Goal: Information Seeking & Learning: Learn about a topic

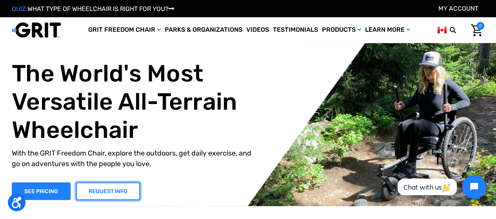
click at [121, 192] on link "REQUEST INFO" at bounding box center [108, 191] width 64 height 18
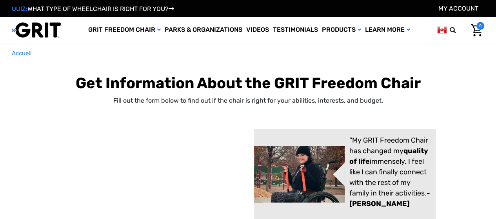
select select "CA"
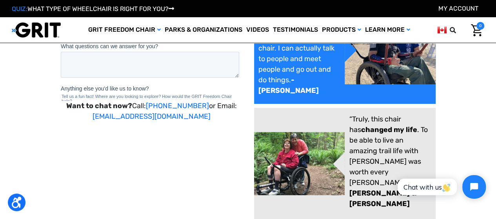
scroll to position [196, 0]
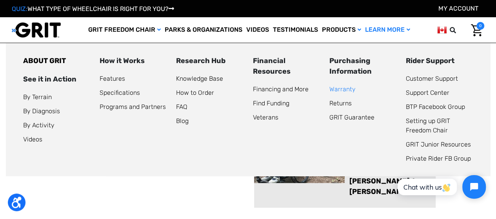
click at [353, 89] on link "Warranty" at bounding box center [342, 88] width 26 height 7
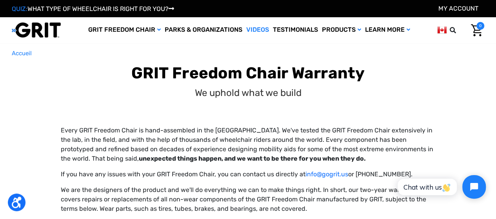
click at [253, 28] on link "Videos" at bounding box center [257, 29] width 27 height 25
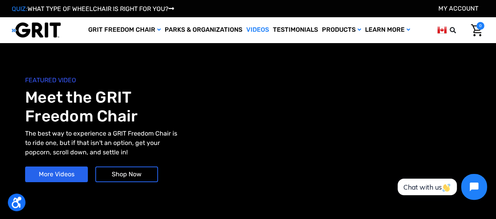
click at [474, 183] on icon "Open chat widget" at bounding box center [478, 187] width 12 height 12
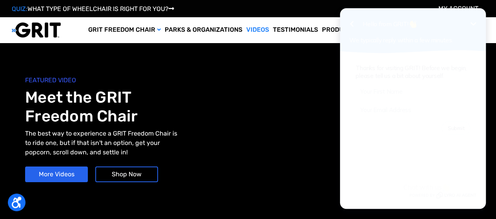
scroll to position [69, 0]
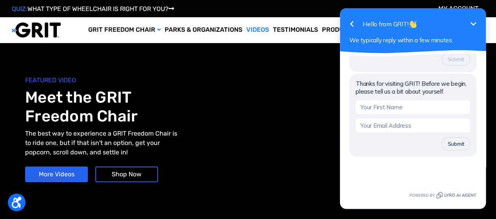
click at [474, 22] on icon "Minimize" at bounding box center [472, 23] width 9 height 9
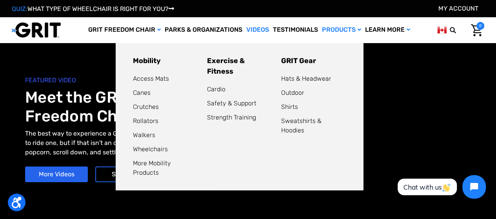
click at [349, 25] on link "Products" at bounding box center [341, 29] width 43 height 25
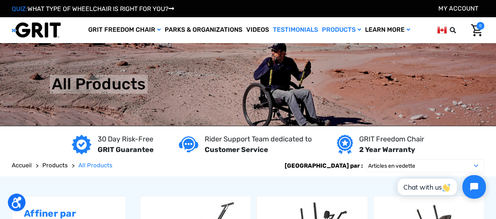
click at [301, 27] on link "Testimonials" at bounding box center [295, 29] width 49 height 25
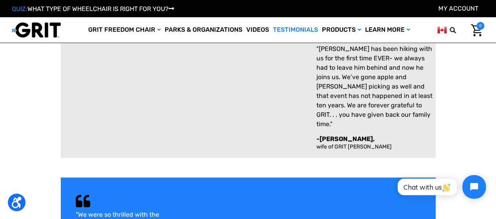
scroll to position [39, 0]
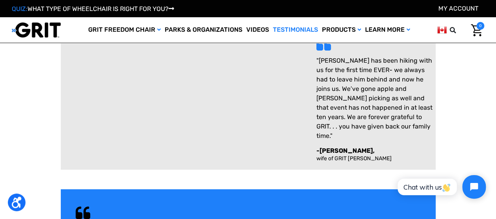
click html "Chat with us"
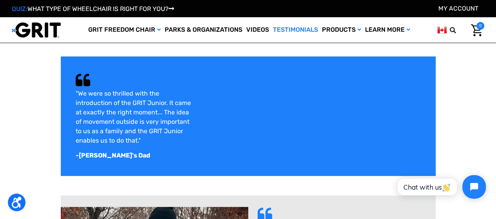
scroll to position [173, 0]
